Goal: Task Accomplishment & Management: Complete application form

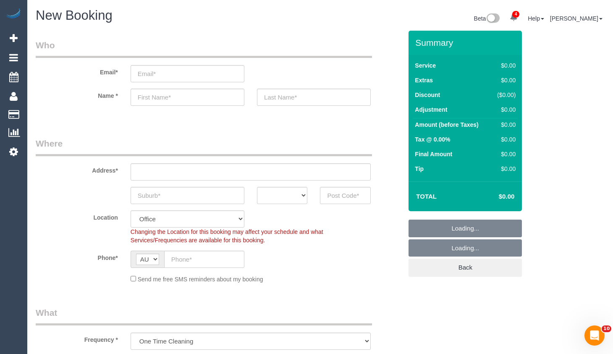
select select "object:7852"
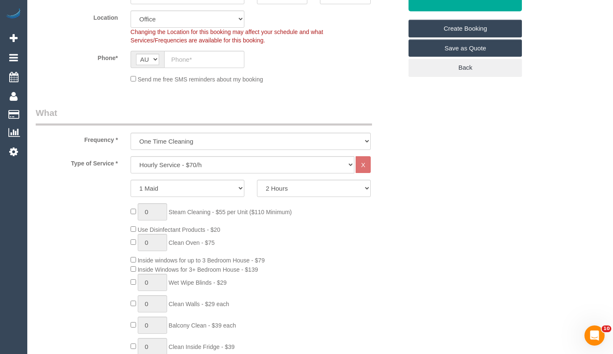
scroll to position [210, 0]
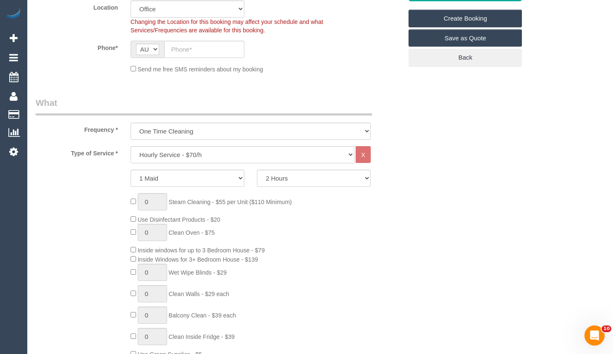
drag, startPoint x: 156, startPoint y: 200, endPoint x: 126, endPoint y: 201, distance: 30.2
click at [126, 201] on div "1 Steam Cleaning - $55 per Unit ($110 Minimum) Use Disinfectant Products - $20 …" at bounding box center [266, 317] width 284 height 248
type input "7"
click at [231, 152] on select "Hourly Service - $70/h Hourly Service - $65/h Hourly Service - $60/h Hourly Ser…" at bounding box center [243, 154] width 224 height 17
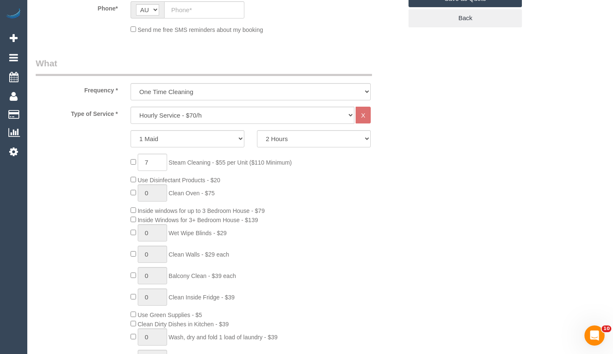
scroll to position [252, 0]
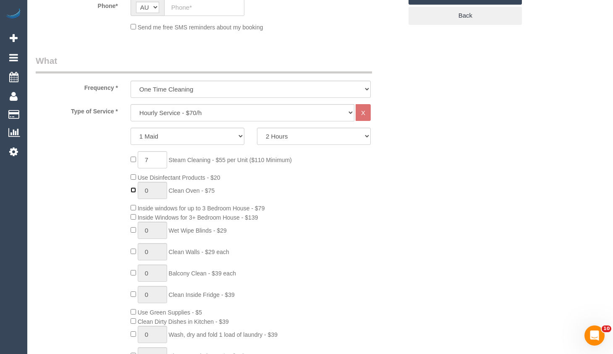
type input "1"
drag, startPoint x: 152, startPoint y: 192, endPoint x: 139, endPoint y: 190, distance: 13.9
click at [139, 190] on input "1" at bounding box center [152, 190] width 29 height 17
drag, startPoint x: 219, startPoint y: 113, endPoint x: 227, endPoint y: 118, distance: 9.4
click at [220, 113] on select "Hourly Service - $70/h Hourly Service - $65/h Hourly Service - $60/h Hourly Ser…" at bounding box center [243, 112] width 224 height 17
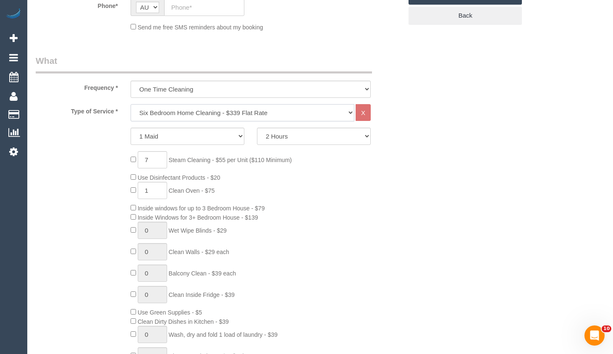
click at [131, 104] on select "Hourly Service - $70/h Hourly Service - $65/h Hourly Service - $60/h Hourly Ser…" at bounding box center [243, 112] width 224 height 17
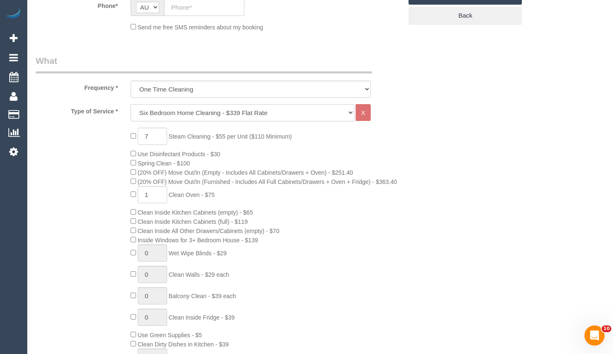
click at [241, 108] on select "Hourly Service - $70/h Hourly Service - $65/h Hourly Service - $60/h Hourly Ser…" at bounding box center [243, 112] width 224 height 17
select select "214"
click at [131, 104] on select "Hourly Service - $70/h Hourly Service - $65/h Hourly Service - $60/h Hourly Ser…" at bounding box center [243, 112] width 224 height 17
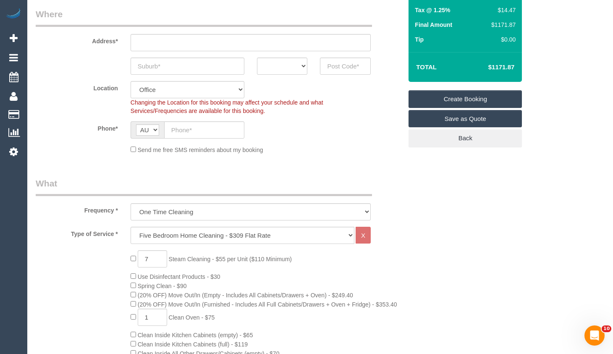
scroll to position [126, 0]
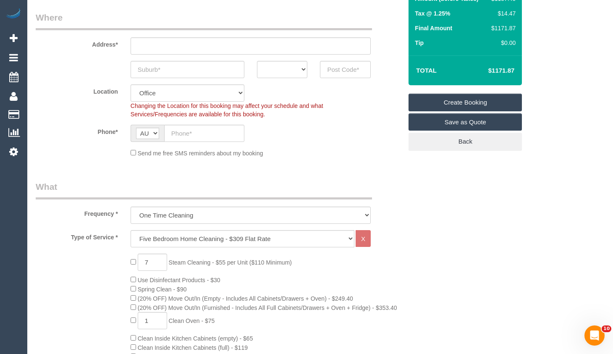
drag, startPoint x: 520, startPoint y: 71, endPoint x: 464, endPoint y: 75, distance: 56.4
click at [464, 75] on div "Total $1171.87" at bounding box center [465, 70] width 113 height 30
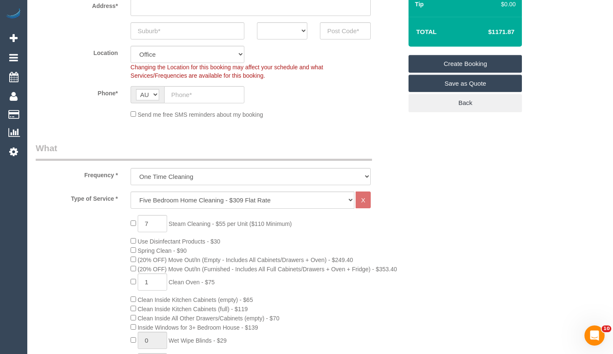
scroll to position [168, 0]
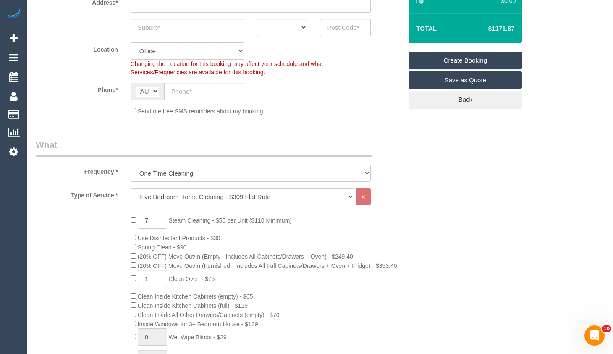
drag, startPoint x: 159, startPoint y: 221, endPoint x: 143, endPoint y: 220, distance: 16.0
click at [143, 220] on input "7" at bounding box center [152, 220] width 29 height 17
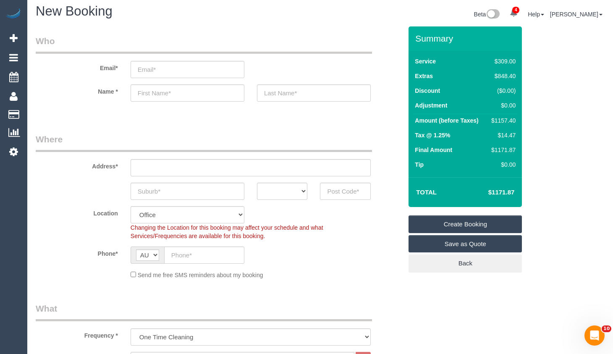
scroll to position [0, 0]
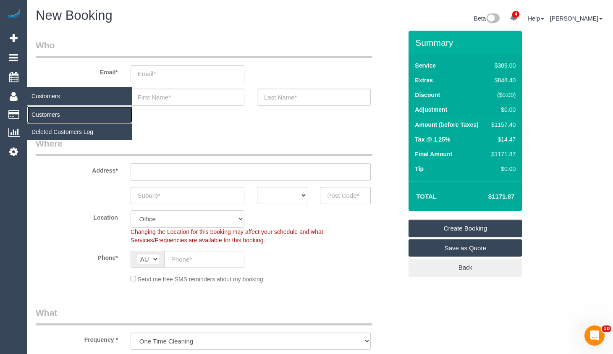
click at [44, 114] on link "Customers" at bounding box center [79, 114] width 105 height 17
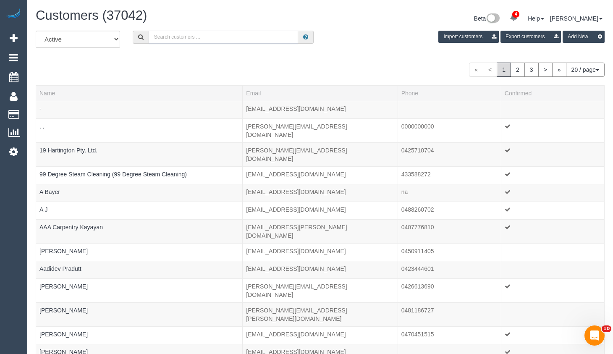
click at [194, 37] on input "text" at bounding box center [224, 37] width 150 height 13
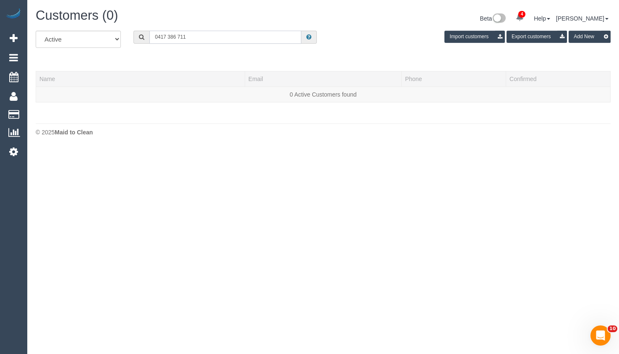
click at [168, 34] on input "0417 386 711" at bounding box center [226, 37] width 152 height 13
type input "0417386711"
click at [11, 38] on icon at bounding box center [14, 38] width 8 height 10
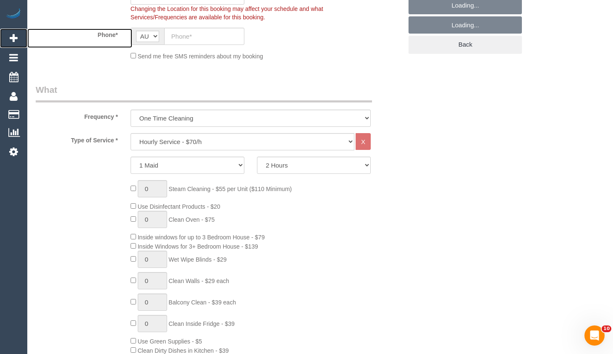
scroll to position [252, 0]
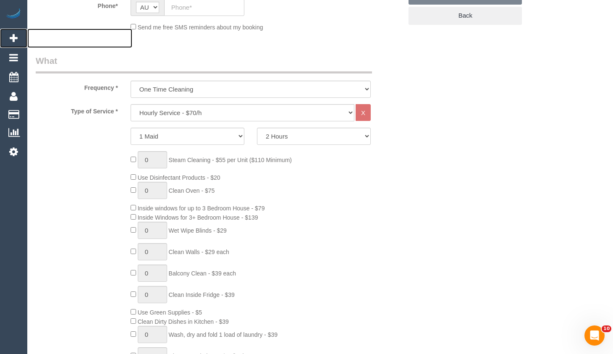
select select "object:9974"
drag, startPoint x: 215, startPoint y: 109, endPoint x: 213, endPoint y: 121, distance: 11.9
click at [214, 111] on select "Hourly Service - $70/h Hourly Service - $65/h Hourly Service - $60/h Hourly Ser…" at bounding box center [243, 112] width 224 height 17
select select "213"
click at [131, 104] on select "Hourly Service - $70/h Hourly Service - $65/h Hourly Service - $60/h Hourly Ser…" at bounding box center [243, 112] width 224 height 17
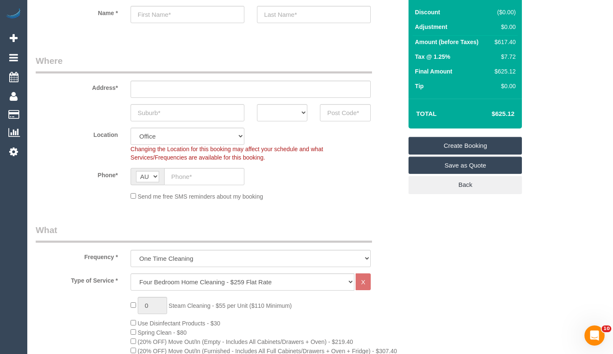
scroll to position [84, 0]
